Goal: Check status: Check status

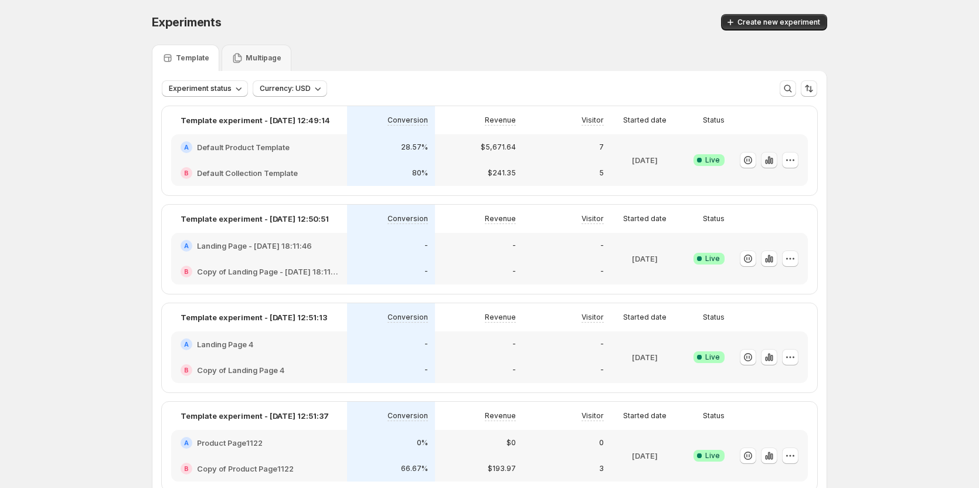
click at [770, 161] on icon "button" at bounding box center [769, 160] width 2 height 8
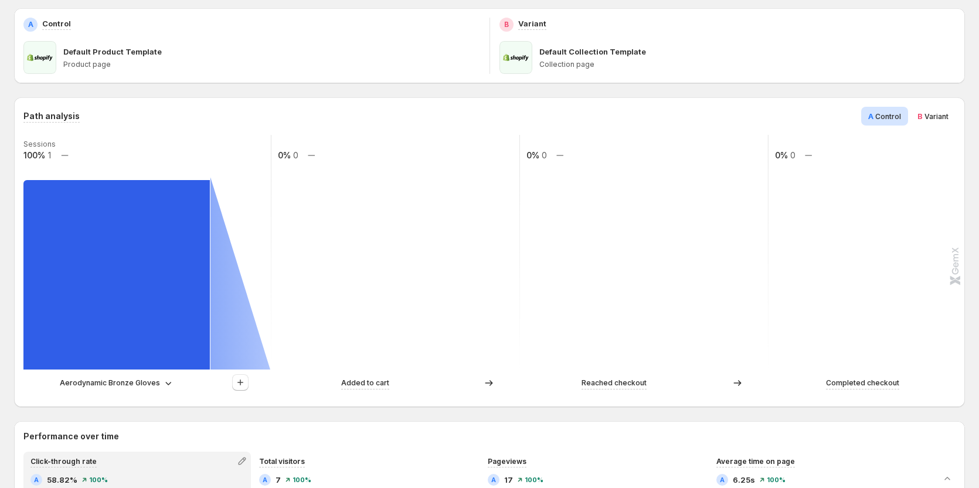
scroll to position [176, 0]
click at [246, 377] on icon "button" at bounding box center [240, 382] width 12 height 12
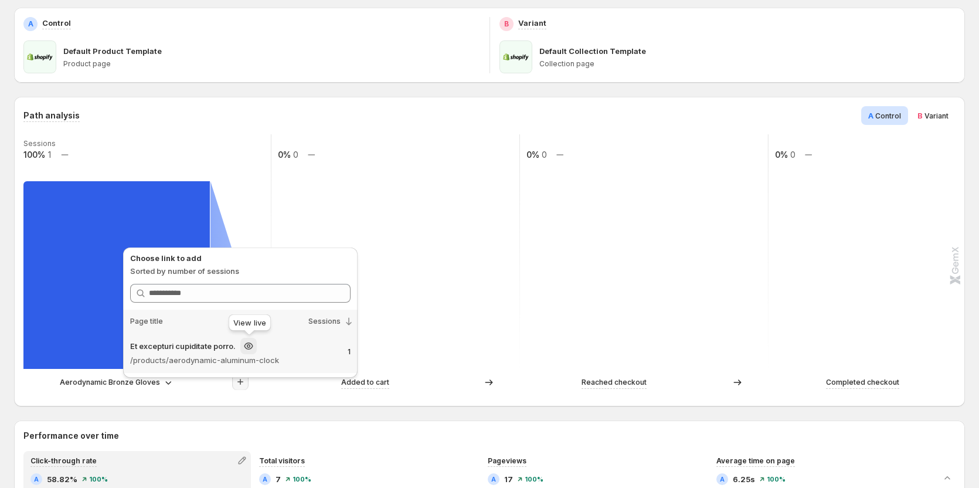
click at [247, 355] on p "/products/aerodynamic-aluminum-clock" at bounding box center [221, 360] width 182 height 12
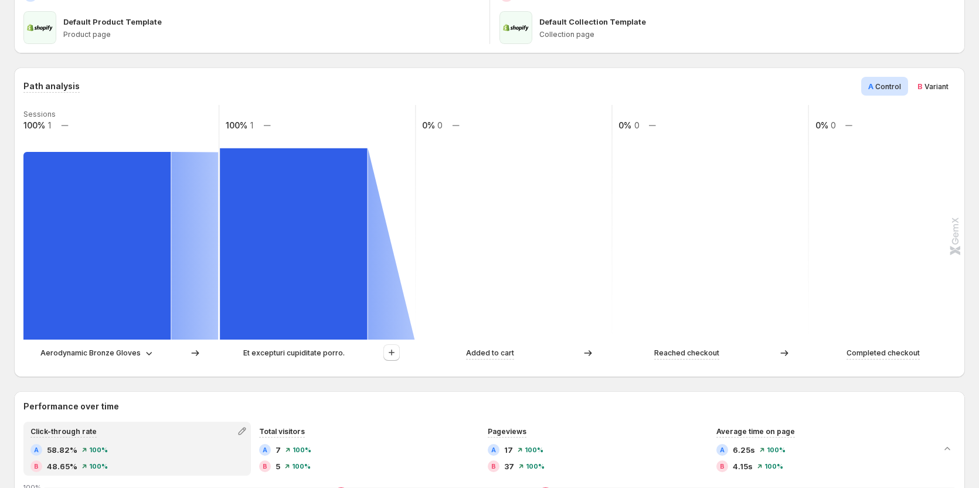
scroll to position [234, 0]
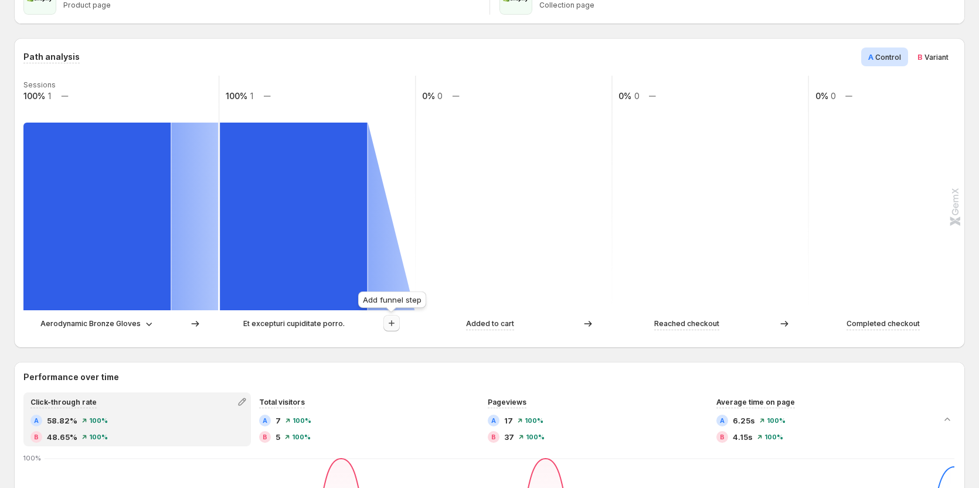
click at [389, 328] on icon "button" at bounding box center [392, 323] width 12 height 12
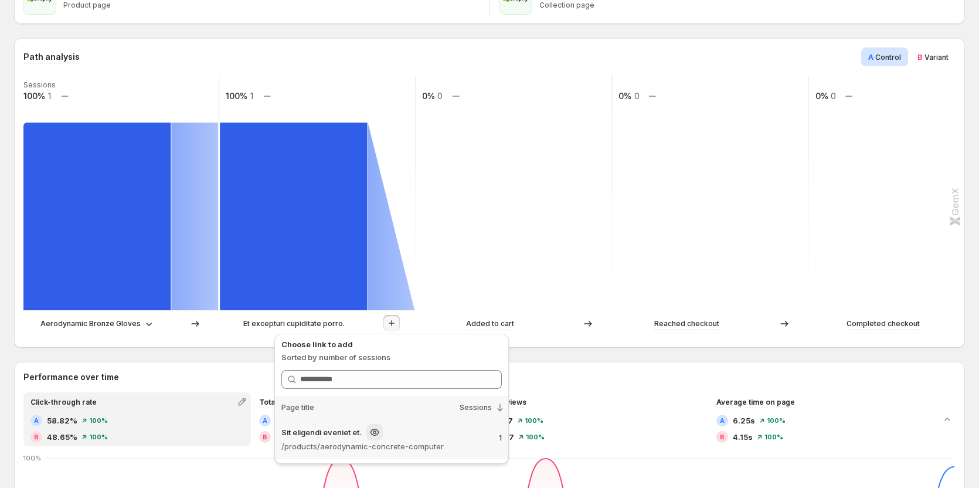
click at [387, 441] on p "/products/aerodynamic-concrete-computer" at bounding box center [372, 446] width 182 height 12
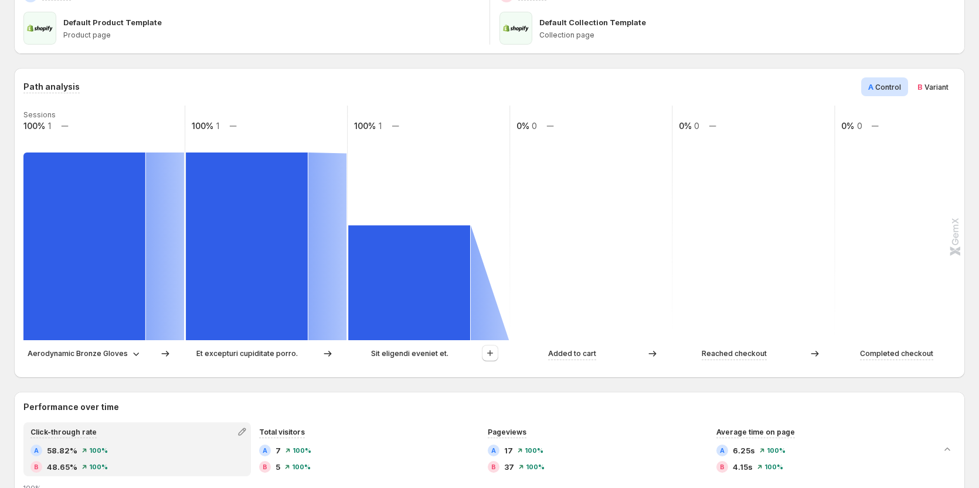
scroll to position [176, 0]
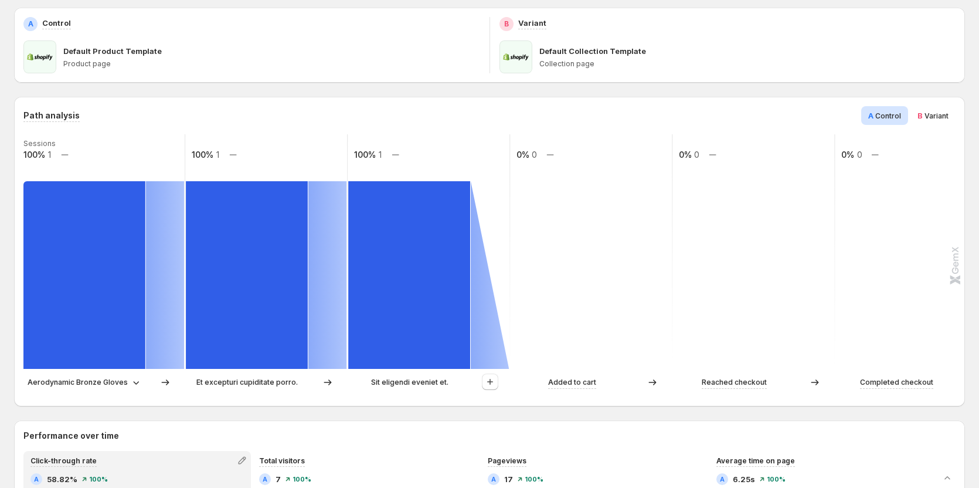
click at [937, 115] on span "Variant" at bounding box center [936, 115] width 24 height 9
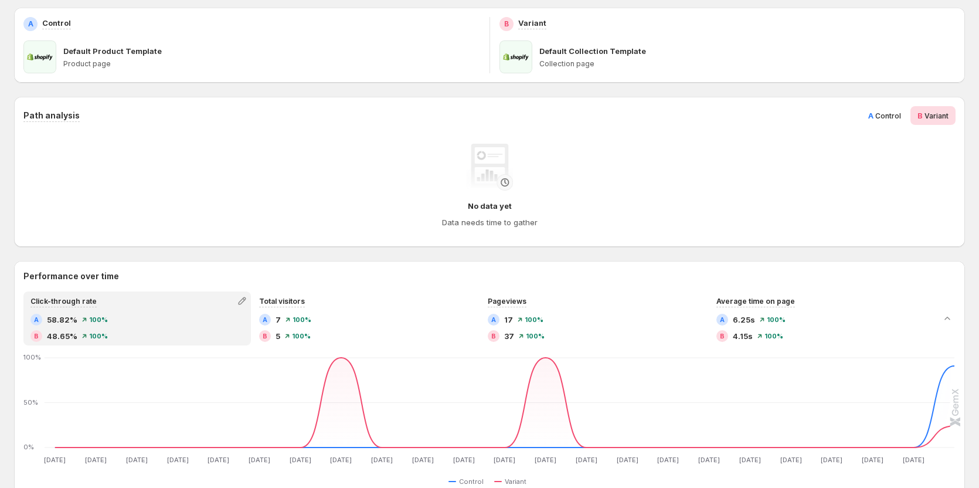
click at [896, 116] on span "Control" at bounding box center [888, 115] width 26 height 9
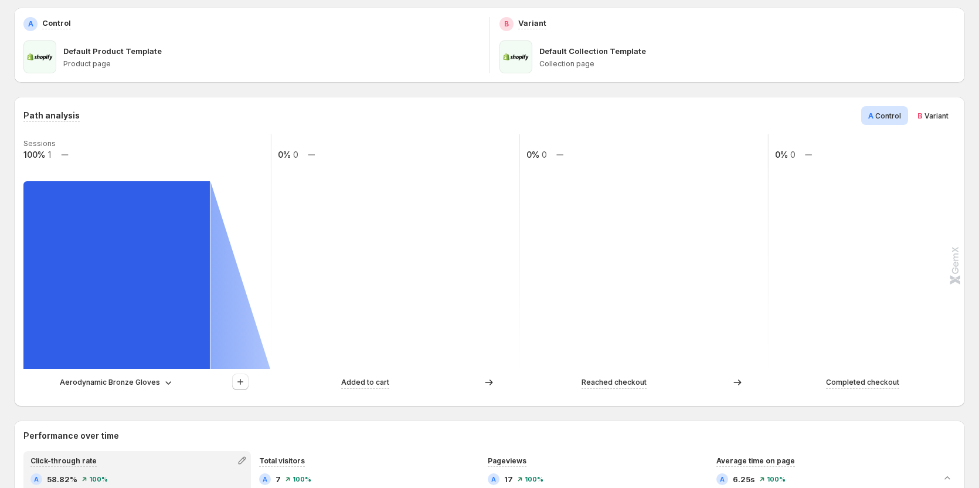
click at [918, 115] on div "B Variant" at bounding box center [932, 115] width 45 height 19
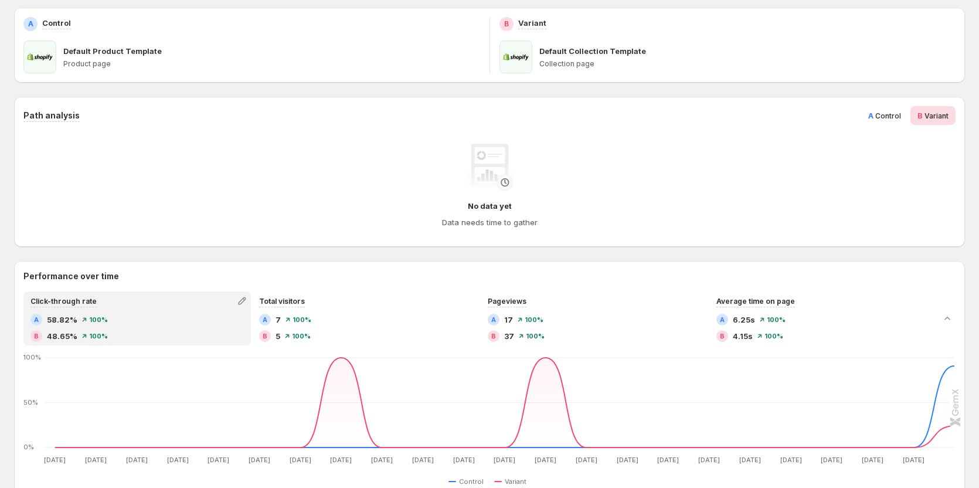
click at [895, 117] on span "Control" at bounding box center [888, 115] width 26 height 9
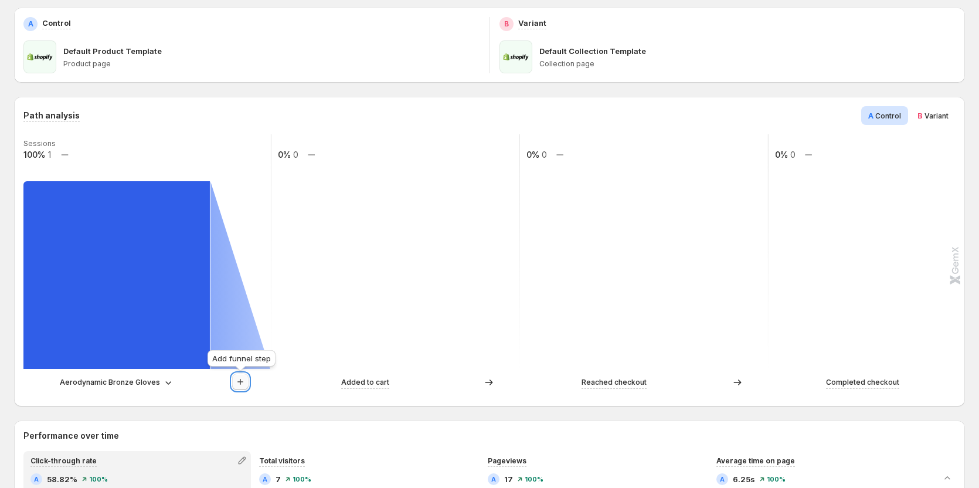
click at [243, 377] on icon "button" at bounding box center [240, 382] width 12 height 12
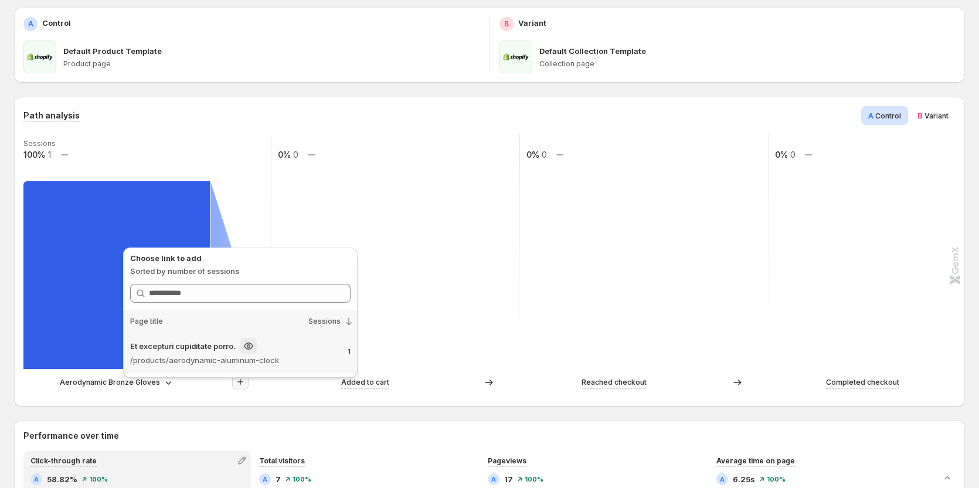
click at [294, 349] on div "Et excepturi cupiditate porro." at bounding box center [221, 346] width 182 height 16
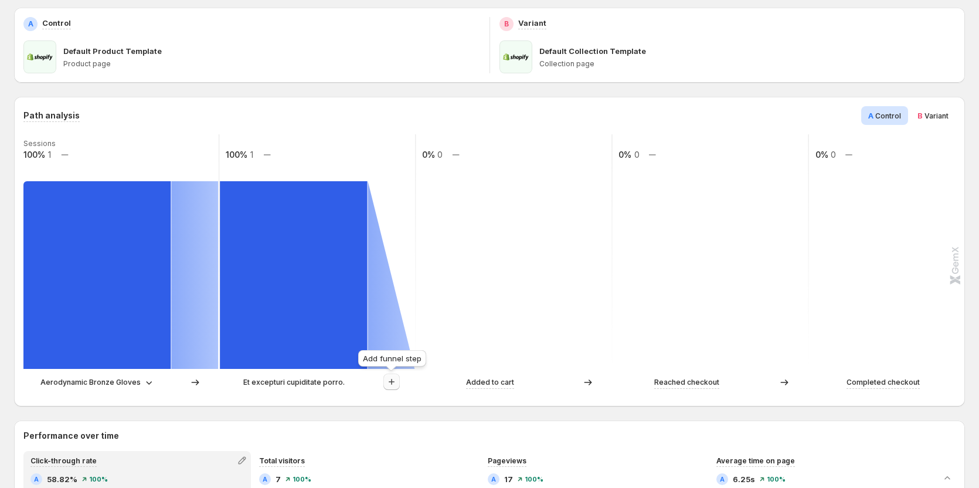
click at [394, 377] on icon "button" at bounding box center [392, 382] width 12 height 12
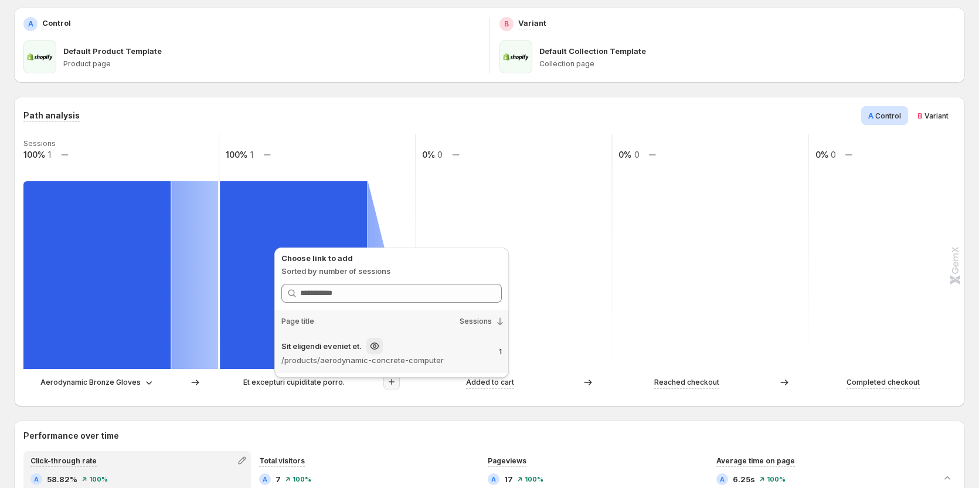
click at [433, 352] on div "Sit eligendi eveniet et." at bounding box center [372, 346] width 182 height 16
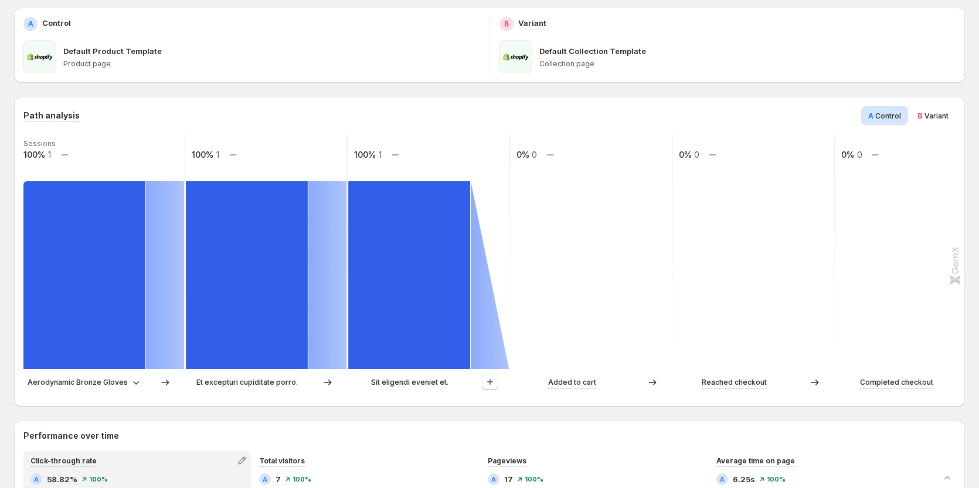
click at [933, 114] on span "Variant" at bounding box center [936, 115] width 24 height 9
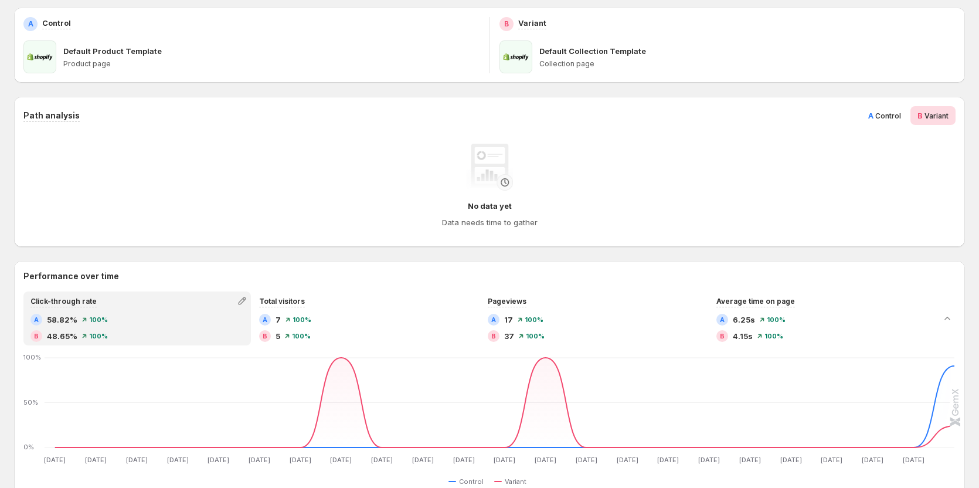
click at [883, 113] on span "Control" at bounding box center [888, 115] width 26 height 9
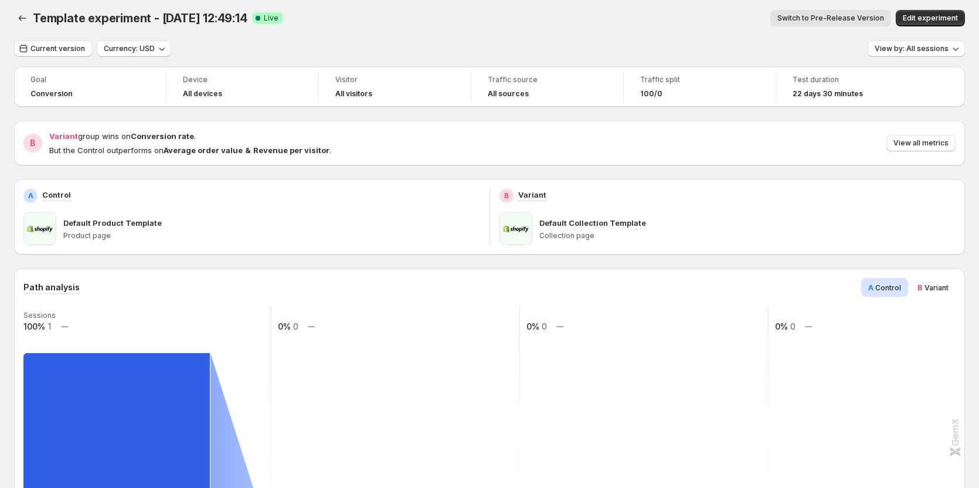
scroll to position [0, 0]
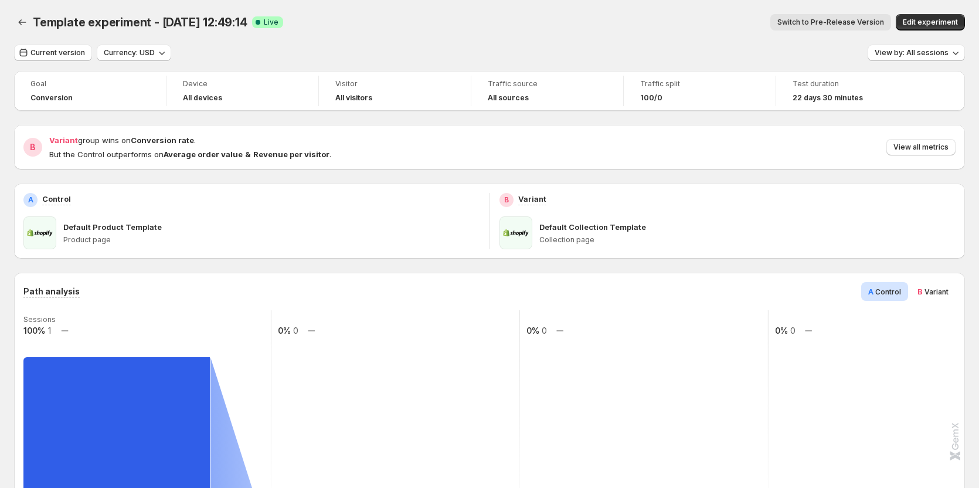
click at [586, 13] on div "Template experiment - [DATE] 12:49:14. This page is ready Template experiment -…" at bounding box center [489, 22] width 951 height 45
